Goal: Transaction & Acquisition: Obtain resource

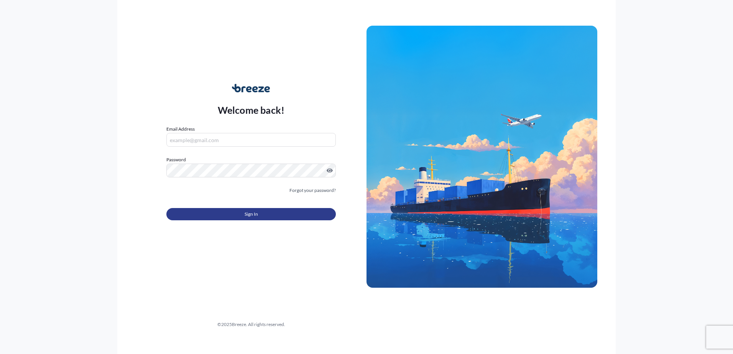
type input "[PERSON_NAME][EMAIL_ADDRESS][PERSON_NAME][DOMAIN_NAME]"
click at [248, 218] on button "Sign In" at bounding box center [250, 214] width 169 height 12
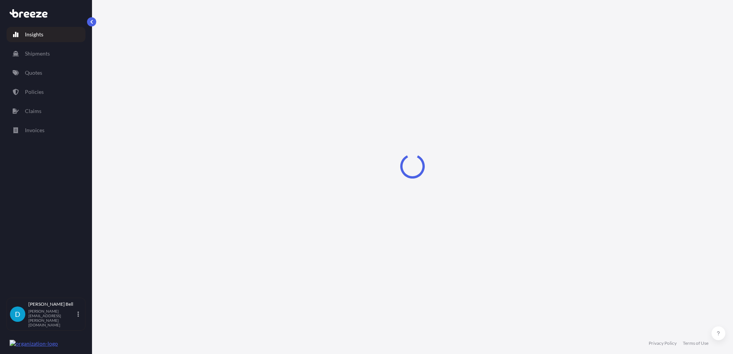
select select "2025"
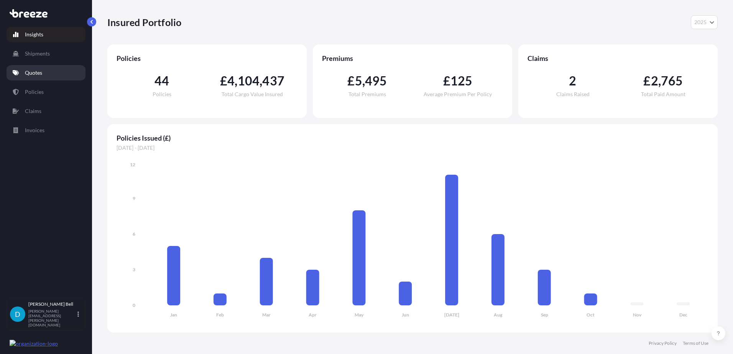
click at [30, 69] on p "Quotes" at bounding box center [33, 73] width 17 height 8
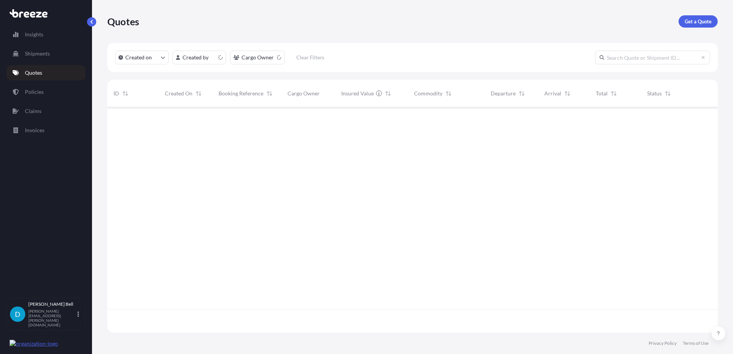
scroll to position [224, 604]
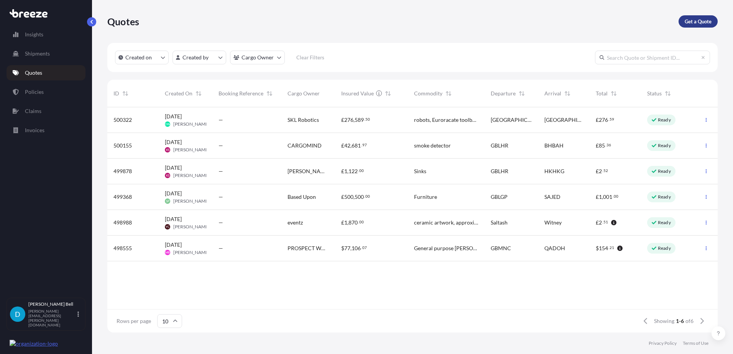
click at [693, 24] on p "Get a Quote" at bounding box center [698, 22] width 27 height 8
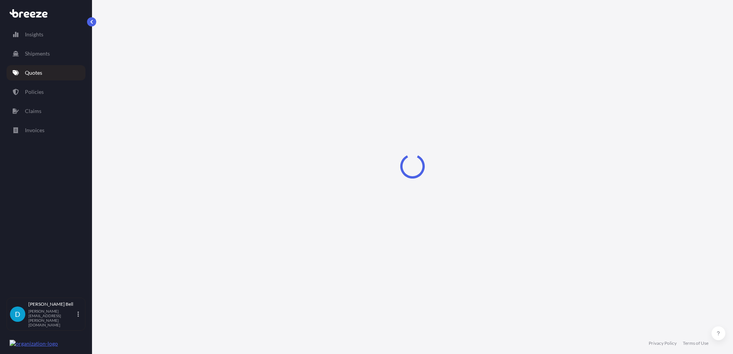
select select "Sea"
select select "1"
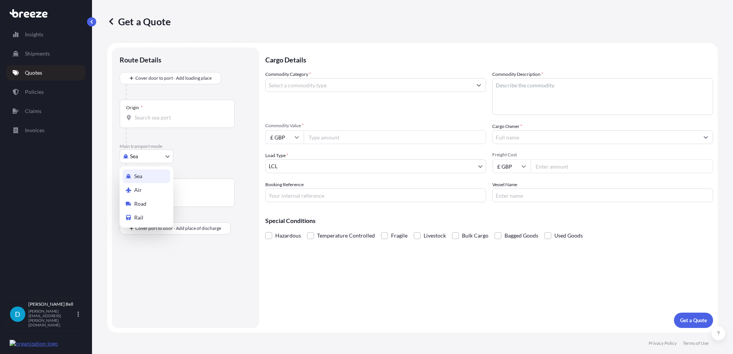
click at [148, 153] on body "Insights Shipments Quotes Policies Claims Invoices D [PERSON_NAME] [PERSON_NAME…" at bounding box center [366, 177] width 733 height 354
click at [141, 187] on span "Air" at bounding box center [138, 190] width 8 height 8
select select "Air"
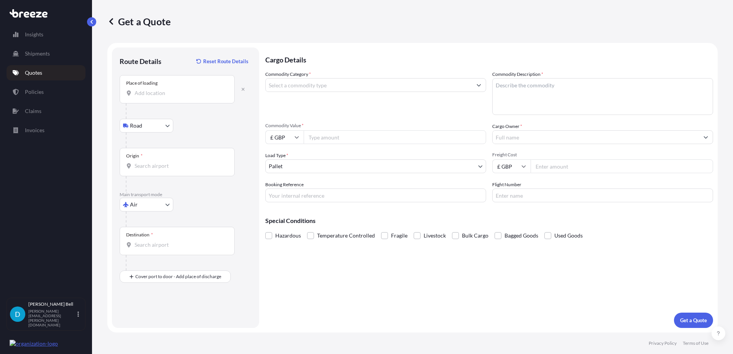
click at [170, 90] on input "Place of loading" at bounding box center [180, 93] width 90 height 8
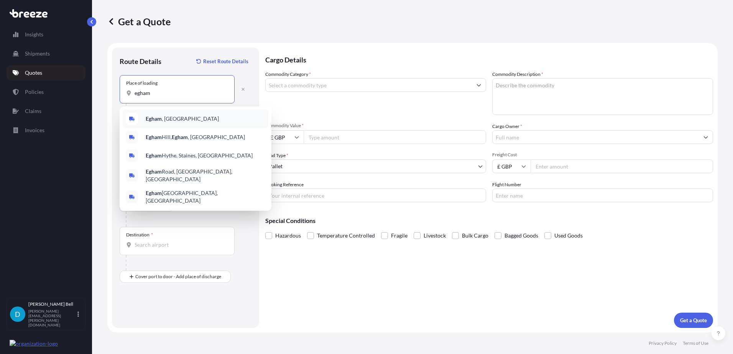
click at [168, 116] on span "Egham , [GEOGRAPHIC_DATA]" at bounding box center [182, 119] width 73 height 8
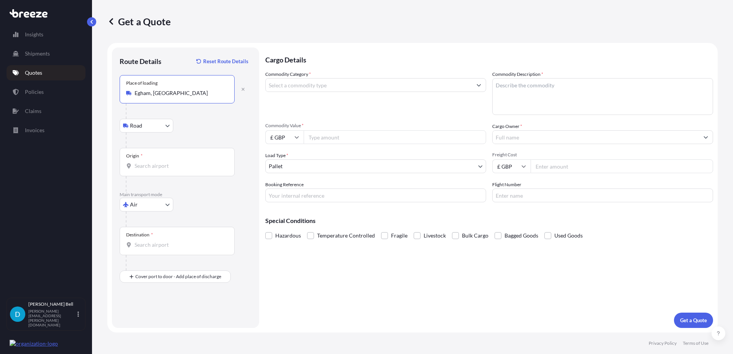
type input "Egham, [GEOGRAPHIC_DATA]"
click at [155, 171] on div "Origin *" at bounding box center [177, 162] width 115 height 28
click at [155, 170] on input "Origin *" at bounding box center [180, 166] width 90 height 8
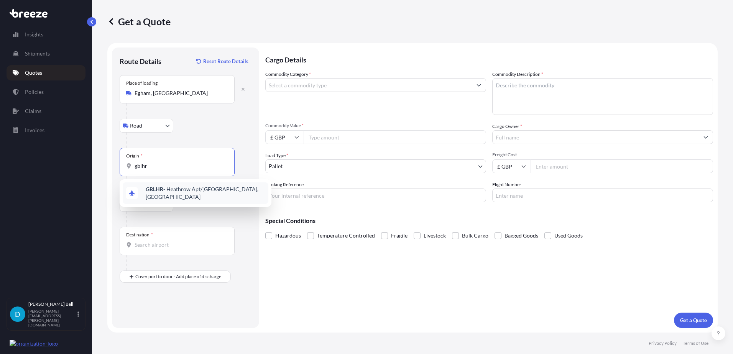
click at [153, 192] on b "GBLHR" at bounding box center [155, 189] width 18 height 7
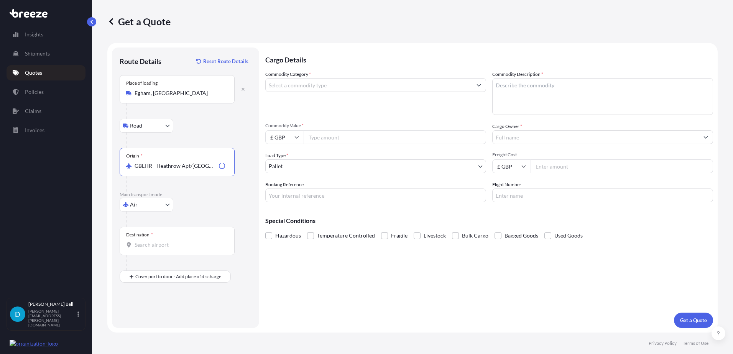
type input "GBLHR - Heathrow Apt/[GEOGRAPHIC_DATA], [GEOGRAPHIC_DATA]"
drag, startPoint x: 158, startPoint y: 246, endPoint x: 159, endPoint y: 240, distance: 5.9
click at [159, 241] on input "Destination *" at bounding box center [180, 245] width 90 height 8
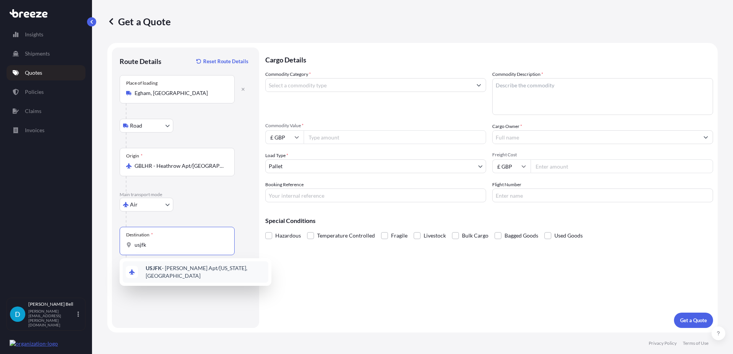
click at [171, 273] on span "USJFK - [PERSON_NAME] Apt/[US_STATE], [GEOGRAPHIC_DATA]" at bounding box center [206, 271] width 120 height 15
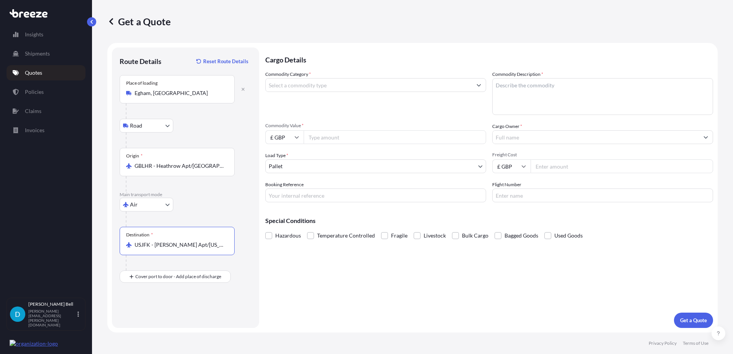
type input "USJFK - [PERSON_NAME] Apt/[US_STATE], [GEOGRAPHIC_DATA]"
click at [327, 139] on input "Commodity Value *" at bounding box center [395, 137] width 182 height 14
type input "637000"
click at [324, 85] on input "Commodity Category *" at bounding box center [369, 85] width 206 height 14
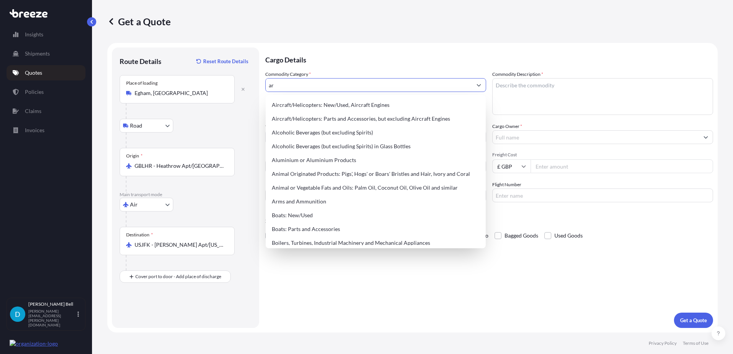
type input "a"
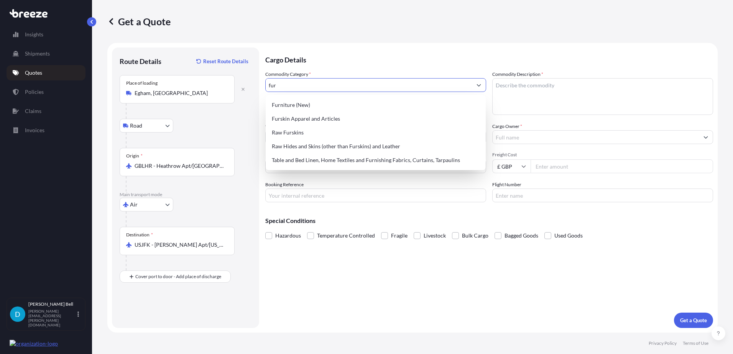
drag, startPoint x: 316, startPoint y: 82, endPoint x: 222, endPoint y: 83, distance: 94.7
click at [222, 83] on form "Route Details Reset Route Details Place of loading [GEOGRAPHIC_DATA], [GEOGRAPH…" at bounding box center [412, 188] width 610 height 290
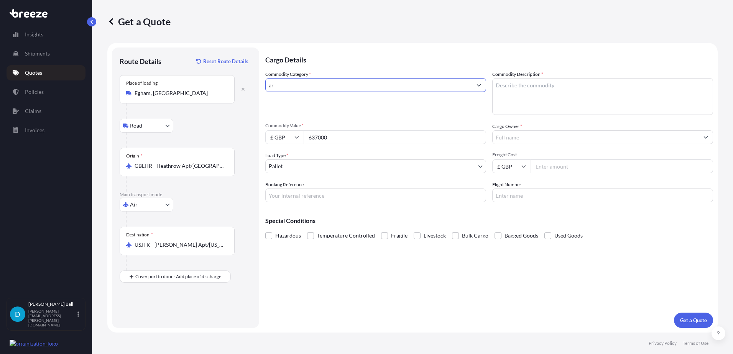
type input "a"
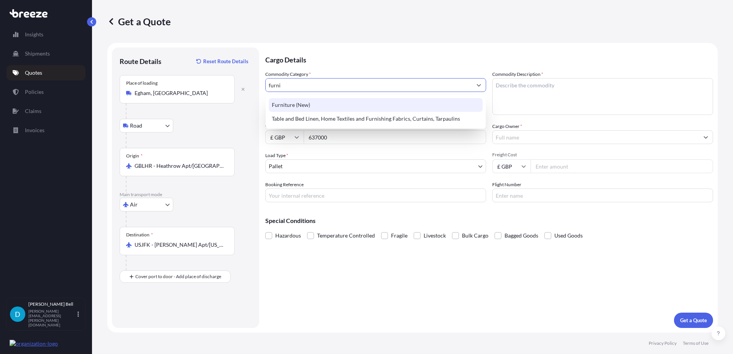
click at [307, 107] on div "Furniture (New)" at bounding box center [376, 105] width 214 height 14
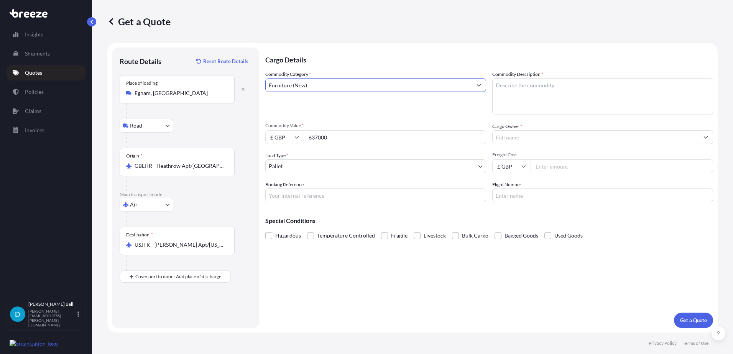
type input "Furniture (New)"
click at [548, 92] on textarea "Commodity Description *" at bounding box center [602, 96] width 221 height 37
type textarea "Artwork"
click at [391, 236] on span "Fragile" at bounding box center [399, 235] width 16 height 11
click at [381, 230] on input "Fragile" at bounding box center [381, 230] width 0 height 0
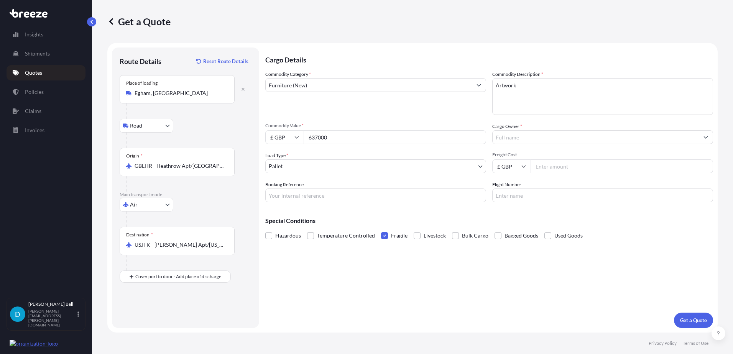
click at [552, 137] on input "Cargo Owner *" at bounding box center [596, 137] width 206 height 14
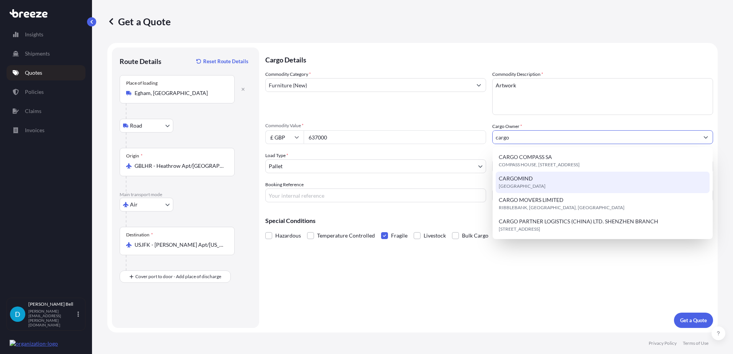
click at [546, 173] on div "CARGOMIND [GEOGRAPHIC_DATA]" at bounding box center [603, 182] width 214 height 21
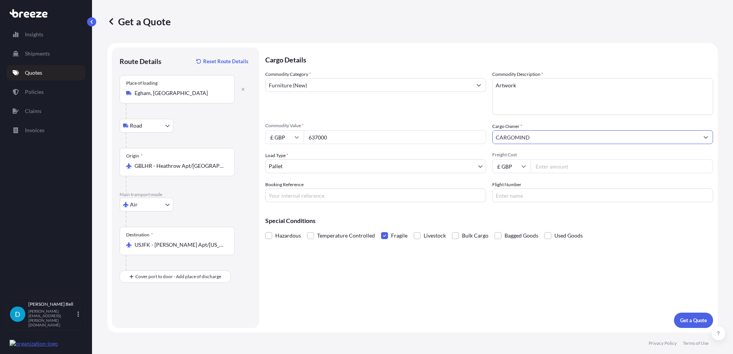
type input "CARGOMIND"
click at [545, 166] on input "Freight Cost" at bounding box center [621, 166] width 182 height 14
click at [556, 166] on input "Freight Cost" at bounding box center [621, 166] width 182 height 14
type input "2500"
click at [456, 197] on input "Booking Reference" at bounding box center [375, 196] width 221 height 14
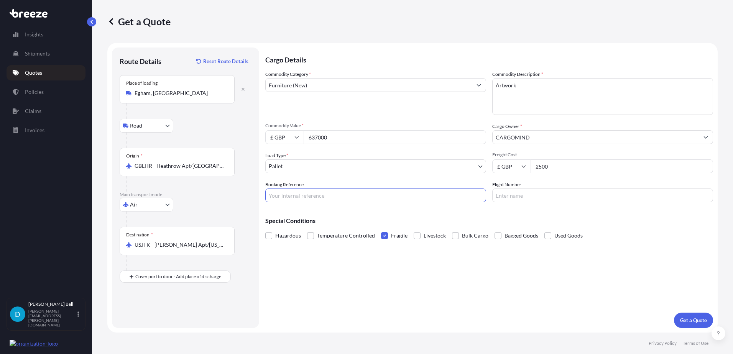
click at [384, 167] on body "Insights Shipments Quotes Policies Claims Invoices D [PERSON_NAME] [PERSON_NAME…" at bounding box center [366, 177] width 733 height 354
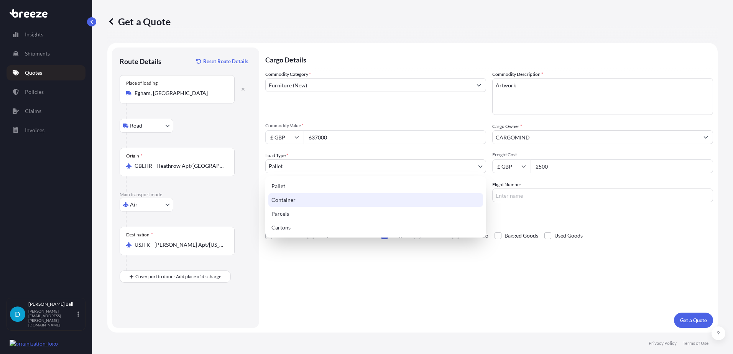
click at [298, 201] on div "Container" at bounding box center [375, 200] width 215 height 14
select select "2"
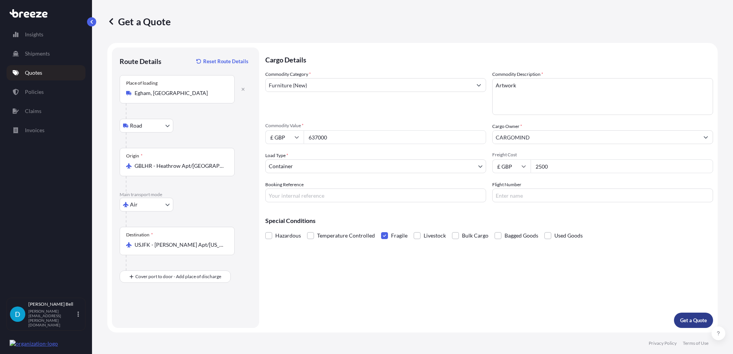
click at [698, 320] on p "Get a Quote" at bounding box center [693, 321] width 27 height 8
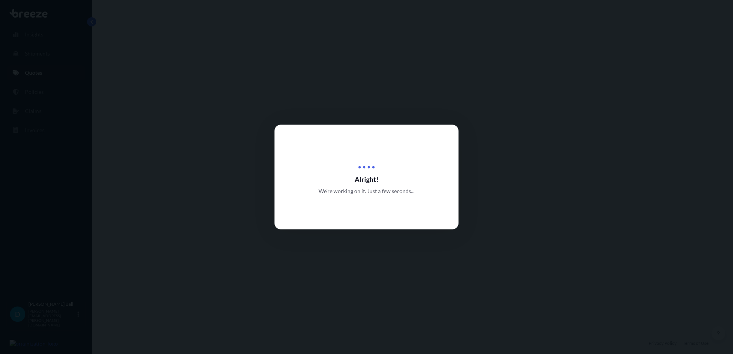
select select "Road"
select select "Air"
select select "2"
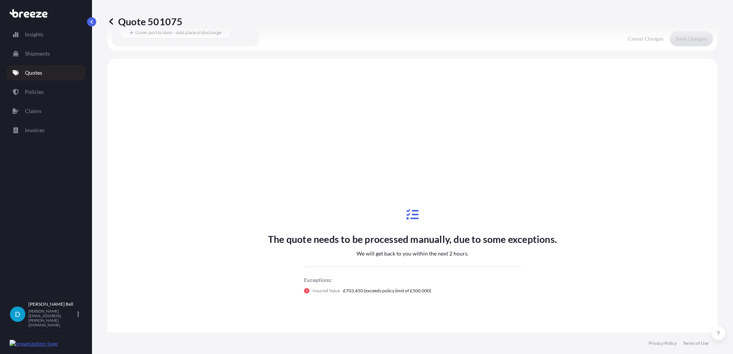
scroll to position [261, 0]
